Goal: Find contact information: Find contact information

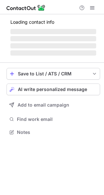
scroll to position [120, 104]
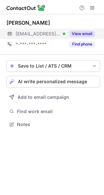
click at [88, 33] on button "View email" at bounding box center [82, 34] width 26 height 7
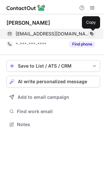
click at [90, 34] on span at bounding box center [91, 33] width 5 height 5
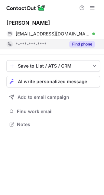
click at [84, 46] on button "Find phone" at bounding box center [82, 44] width 26 height 7
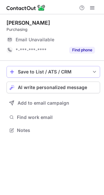
scroll to position [3, 3]
